Goal: Information Seeking & Learning: Find specific fact

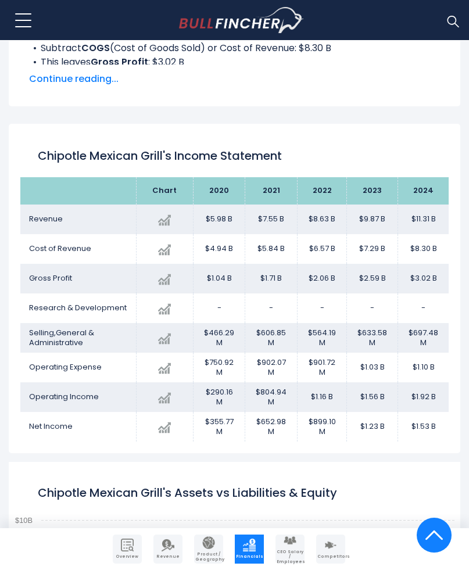
scroll to position [677, 0]
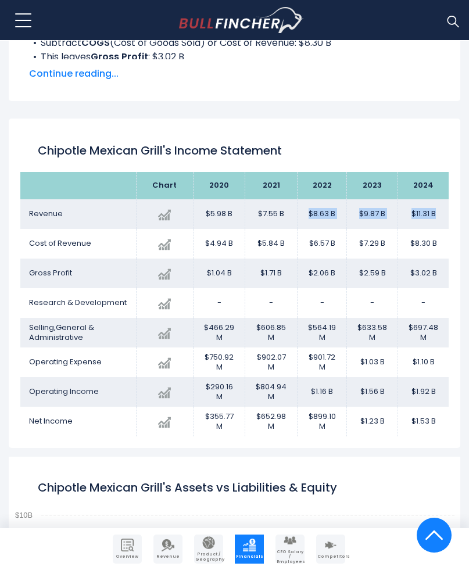
drag, startPoint x: 309, startPoint y: 210, endPoint x: 442, endPoint y: 217, distance: 133.9
click at [442, 217] on tr "Revenue Created with Highcharts 12.1.2 $11.31 B + 14.61% 2024 $5.98B ​ $5.98B $…" at bounding box center [234, 214] width 428 height 30
copy tr "$8.63 B $9.87 B $11.31 B"
drag, startPoint x: 305, startPoint y: 352, endPoint x: 438, endPoint y: 360, distance: 134.0
click at [438, 360] on tr "Operating Expense Created with Highcharts 12.1.2 $1.10 B + 7.11% 2024 $750.92M …" at bounding box center [234, 363] width 428 height 30
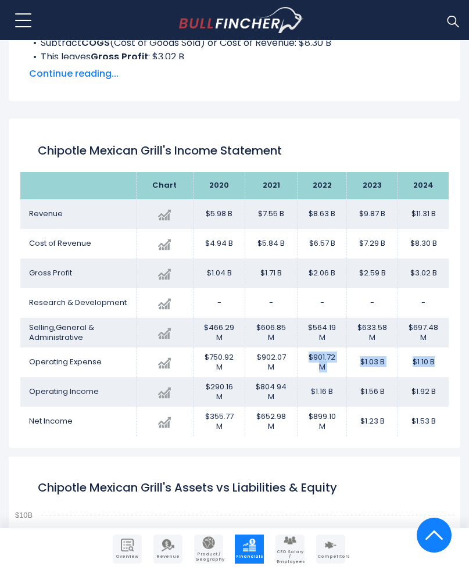
copy tr "$901.72 M $1.03 B $1.10 B"
drag, startPoint x: 308, startPoint y: 389, endPoint x: 436, endPoint y: 388, distance: 128.5
click at [436, 388] on tr "Operating Income Created with Highcharts 12.1.2 $1.92 B + 23.01% 2024 $290.16M …" at bounding box center [234, 392] width 428 height 30
copy tr "$1.16 B $1.56 B $1.92 B"
drag, startPoint x: 306, startPoint y: 415, endPoint x: 438, endPoint y: 421, distance: 132.7
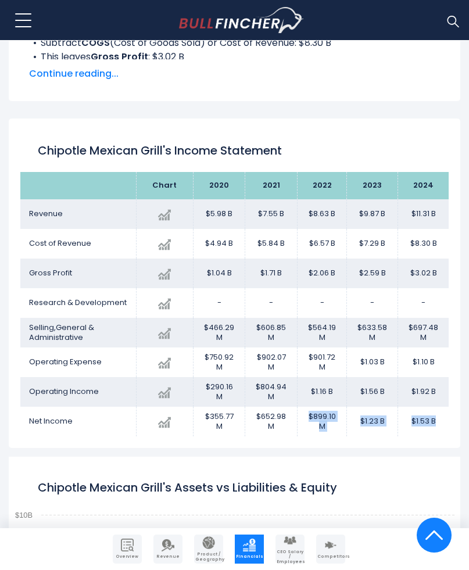
click at [438, 421] on tr "Net Income Created with Highcharts 12.1.2 $1.53 B + 24.85% 2024 $355.77M ​ $355…" at bounding box center [234, 422] width 428 height 30
copy tr "$899.10 M $1.23 B $1.53 B"
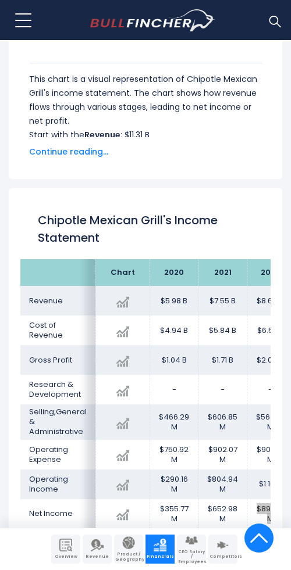
scroll to position [726, 0]
